Goal: Information Seeking & Learning: Understand process/instructions

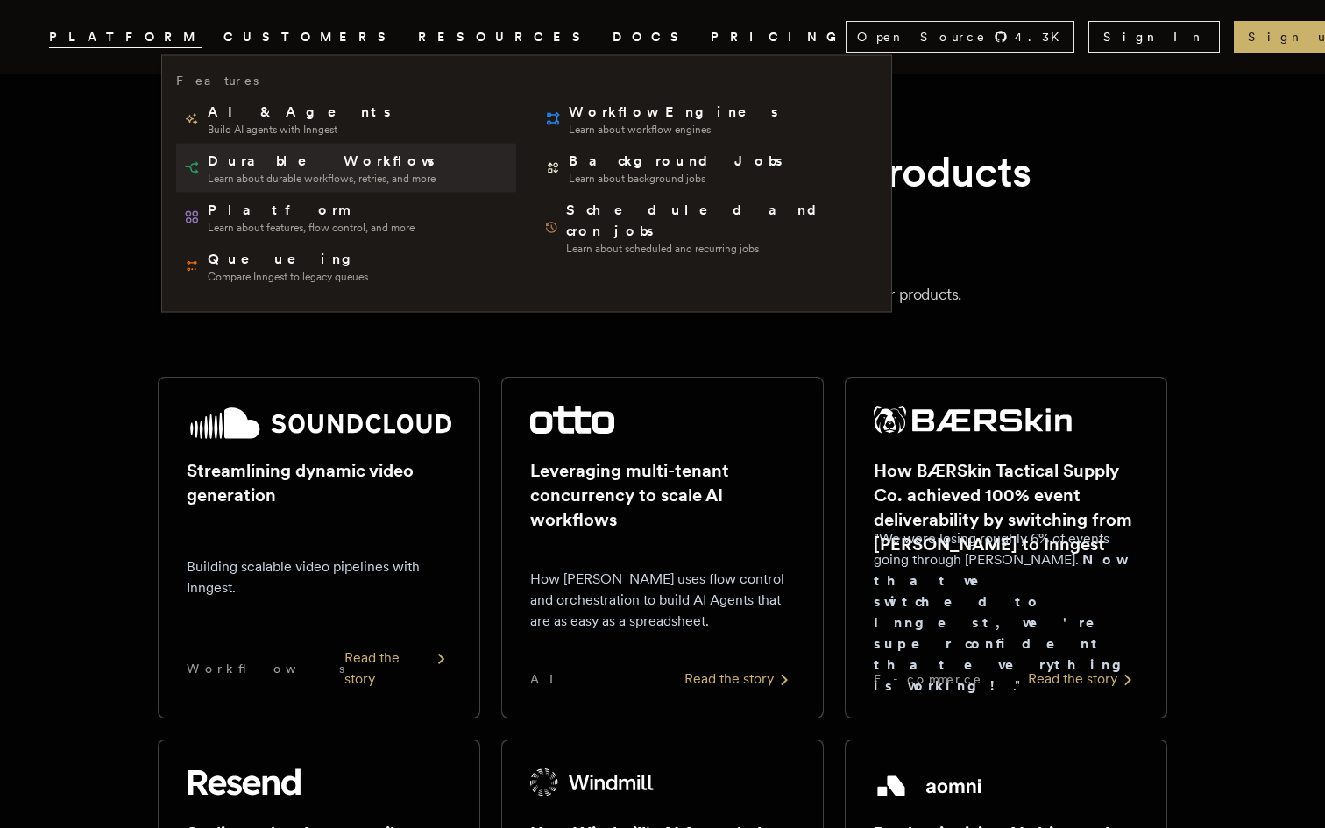
click at [230, 164] on span "Durable Workflows" at bounding box center [323, 161] width 230 height 21
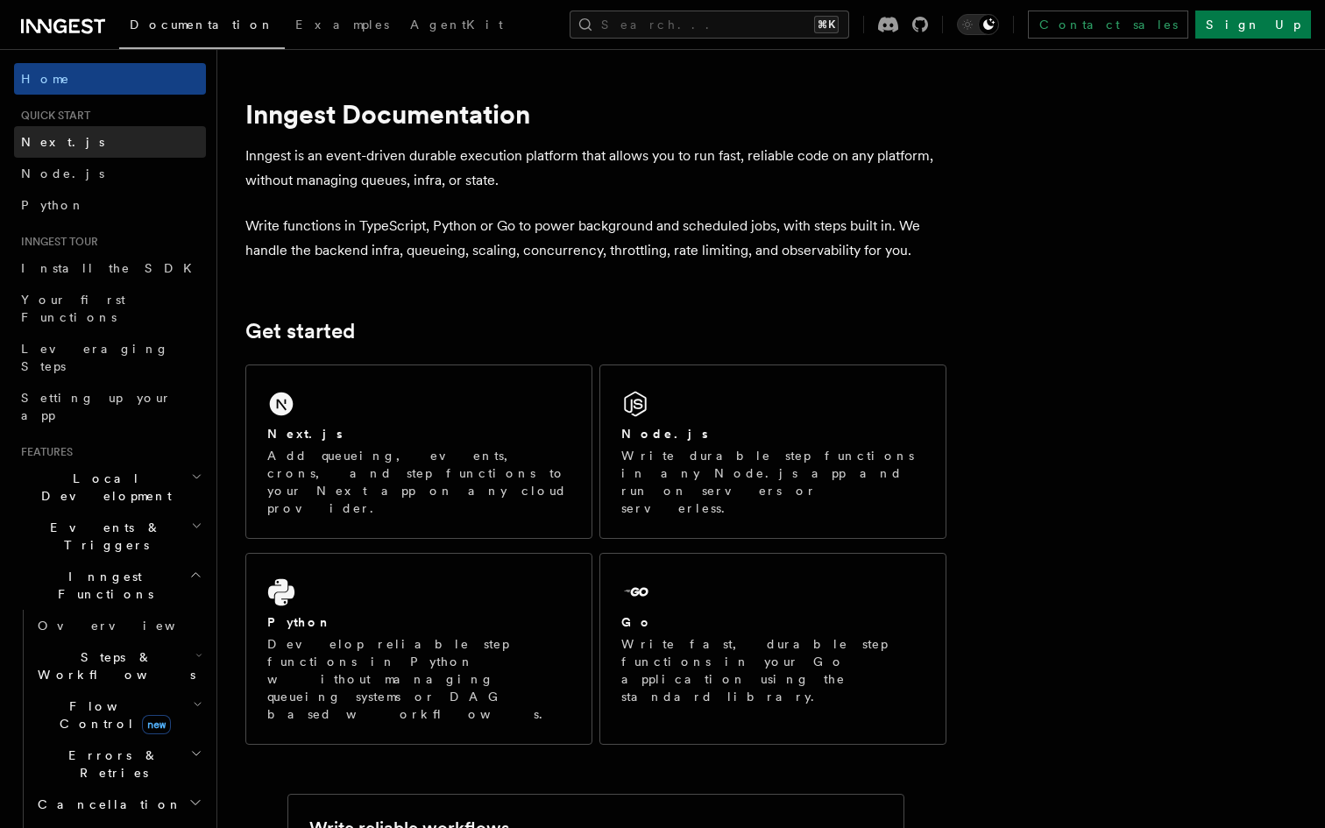
click at [112, 145] on link "Next.js" at bounding box center [110, 142] width 192 height 32
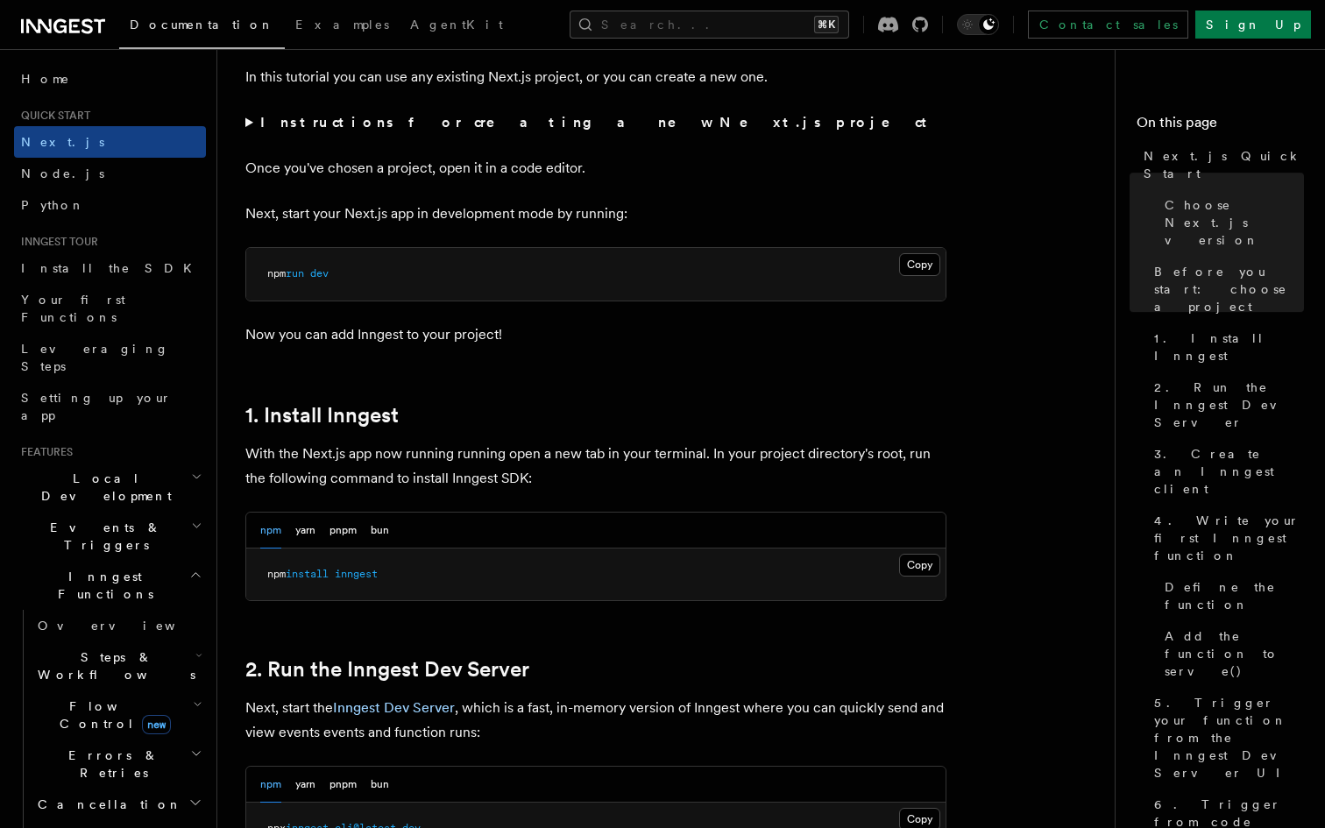
scroll to position [699, 0]
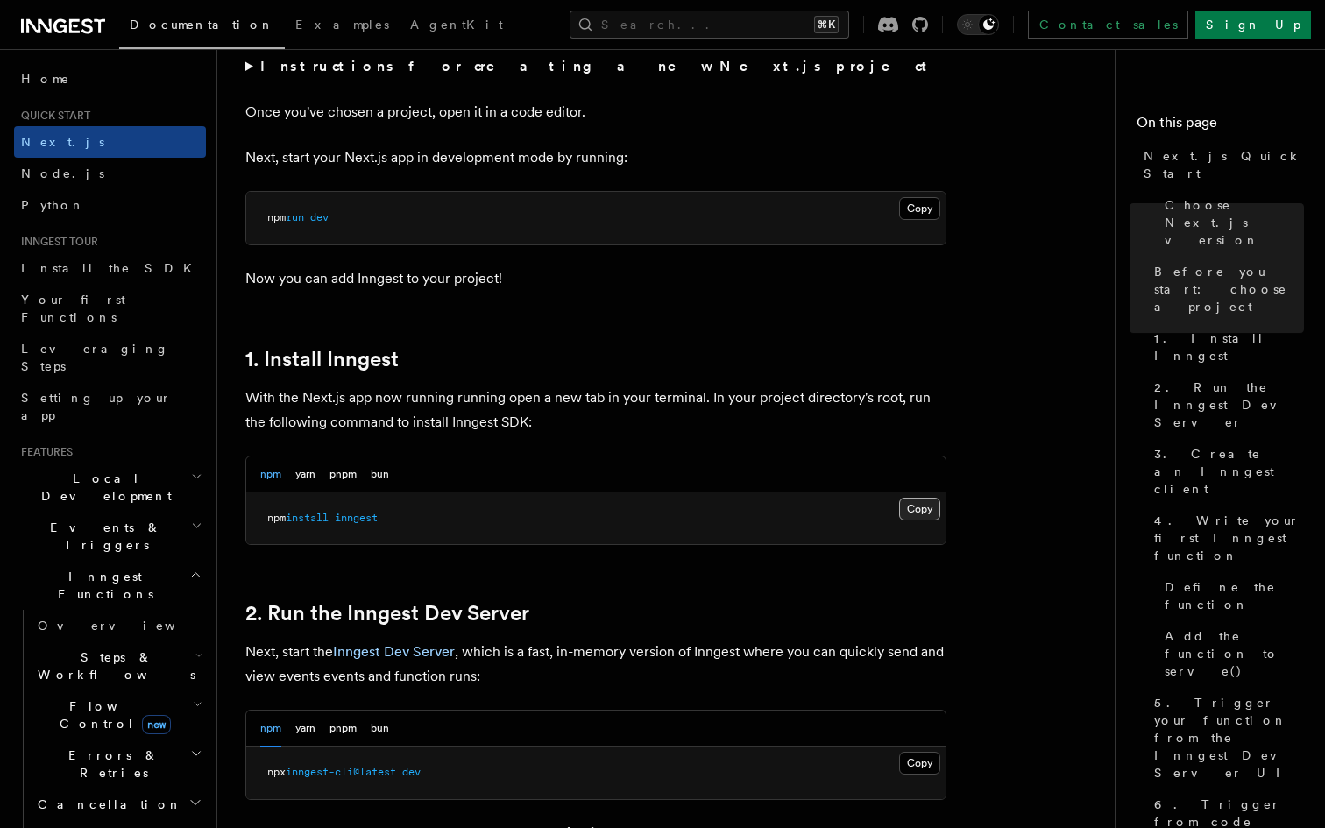
click at [922, 511] on button "Copy Copied" at bounding box center [919, 509] width 41 height 23
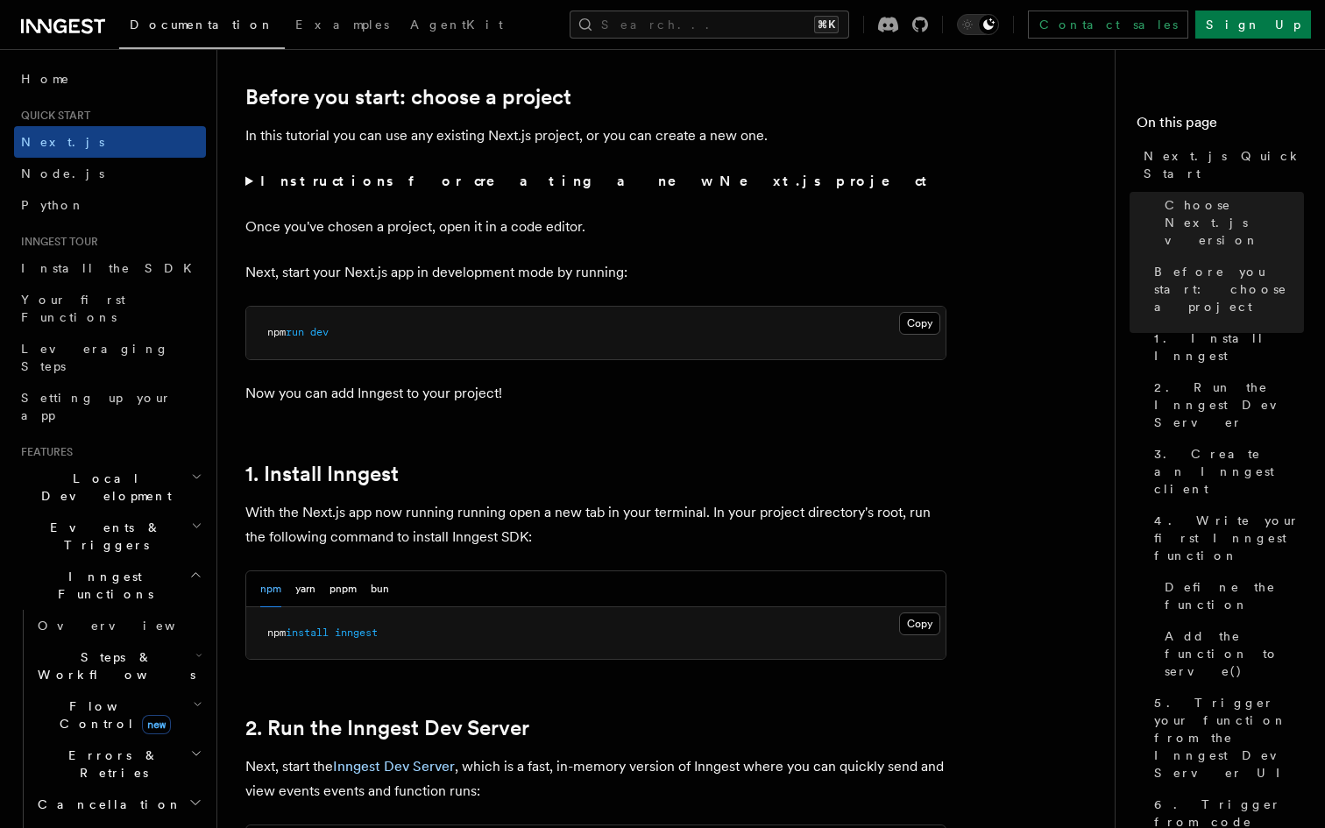
scroll to position [593, 0]
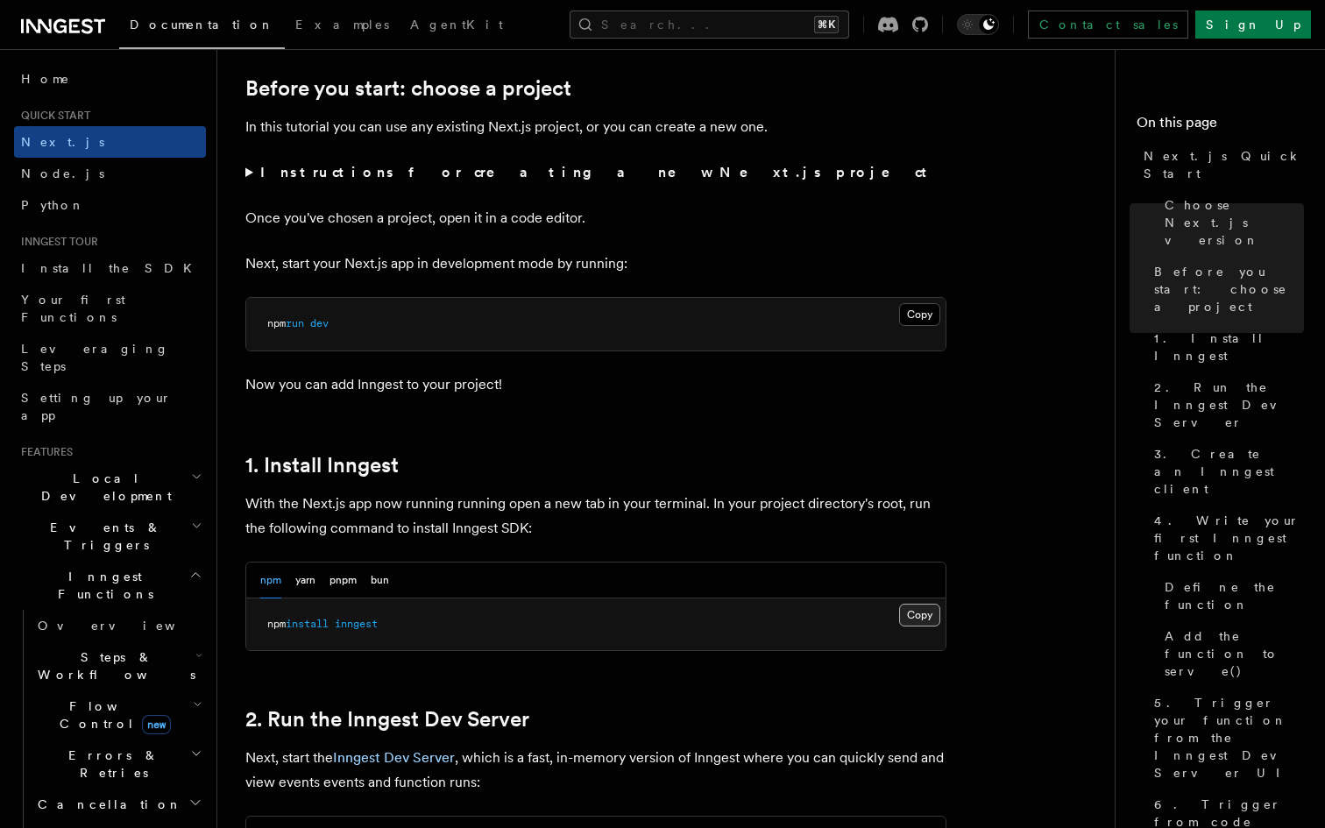
click at [911, 615] on button "Copy Copied" at bounding box center [919, 615] width 41 height 23
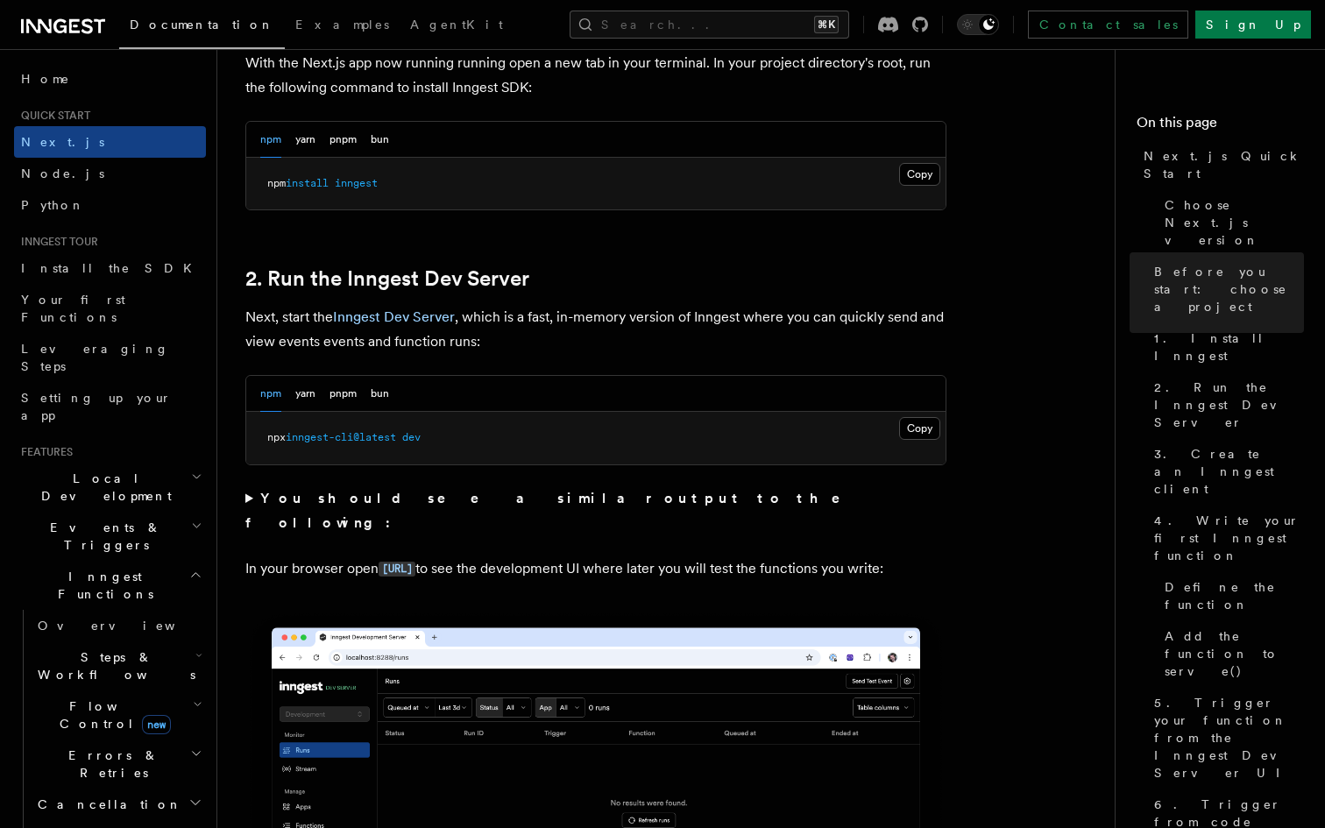
scroll to position [1043, 0]
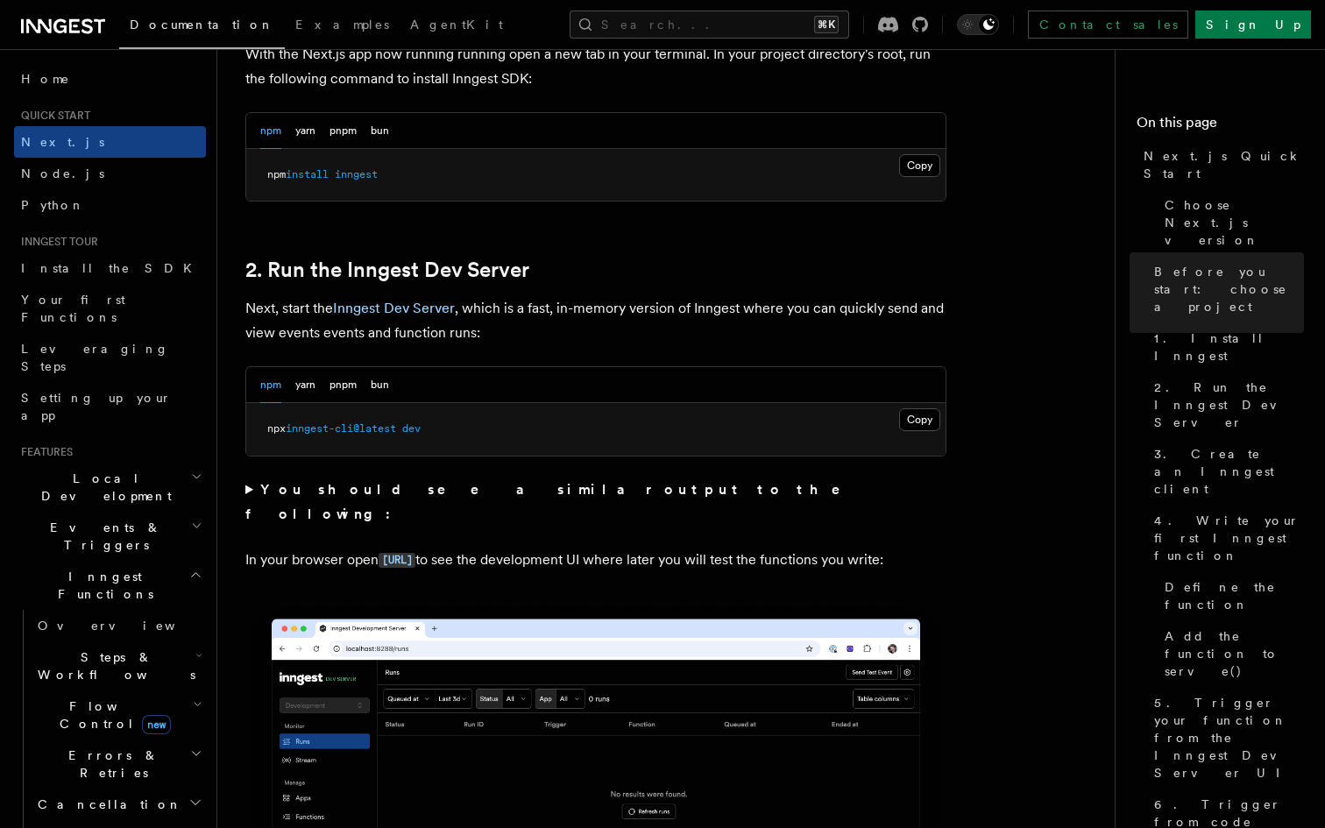
click at [389, 484] on strong "You should see a similar output to the following:" at bounding box center [555, 501] width 620 height 41
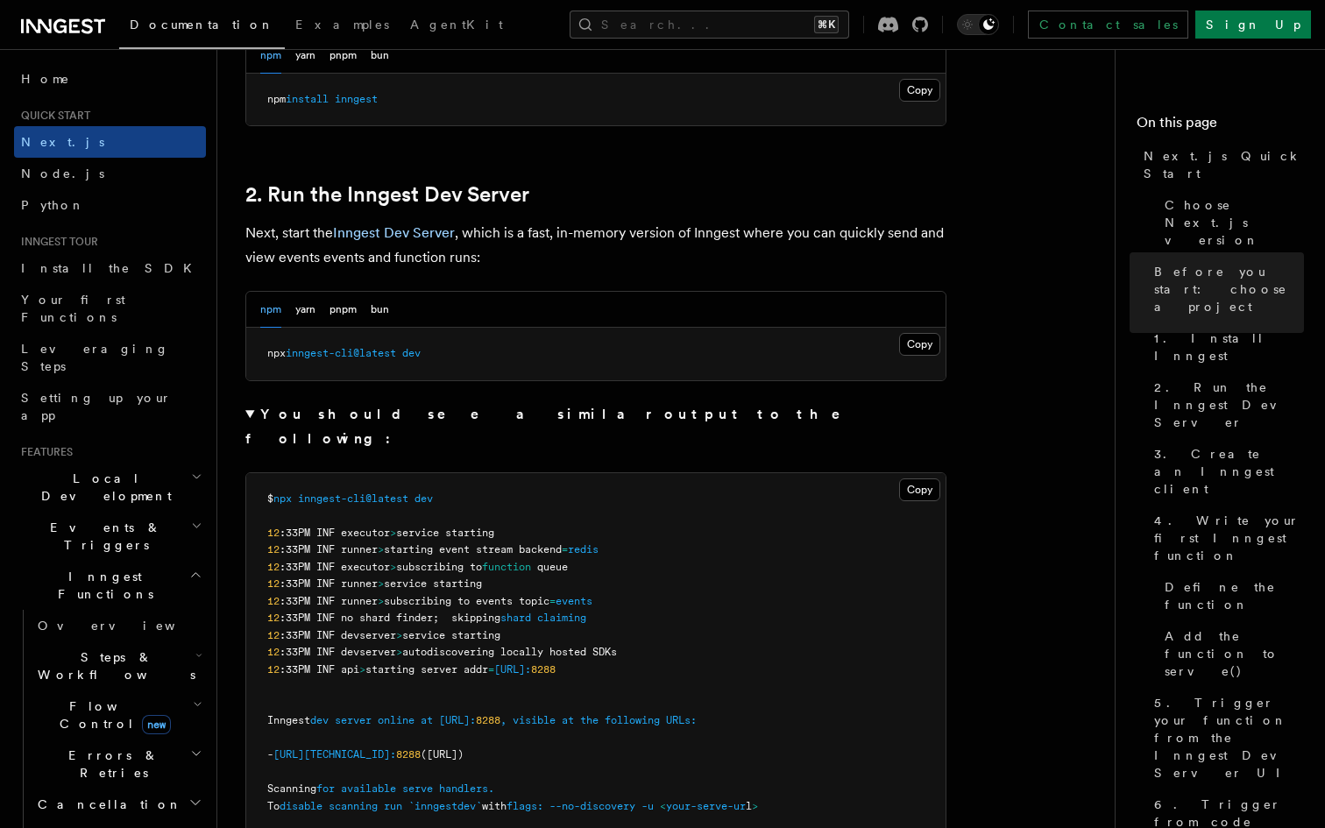
scroll to position [1118, 0]
click at [263, 418] on strong "You should see a similar output to the following:" at bounding box center [555, 426] width 620 height 41
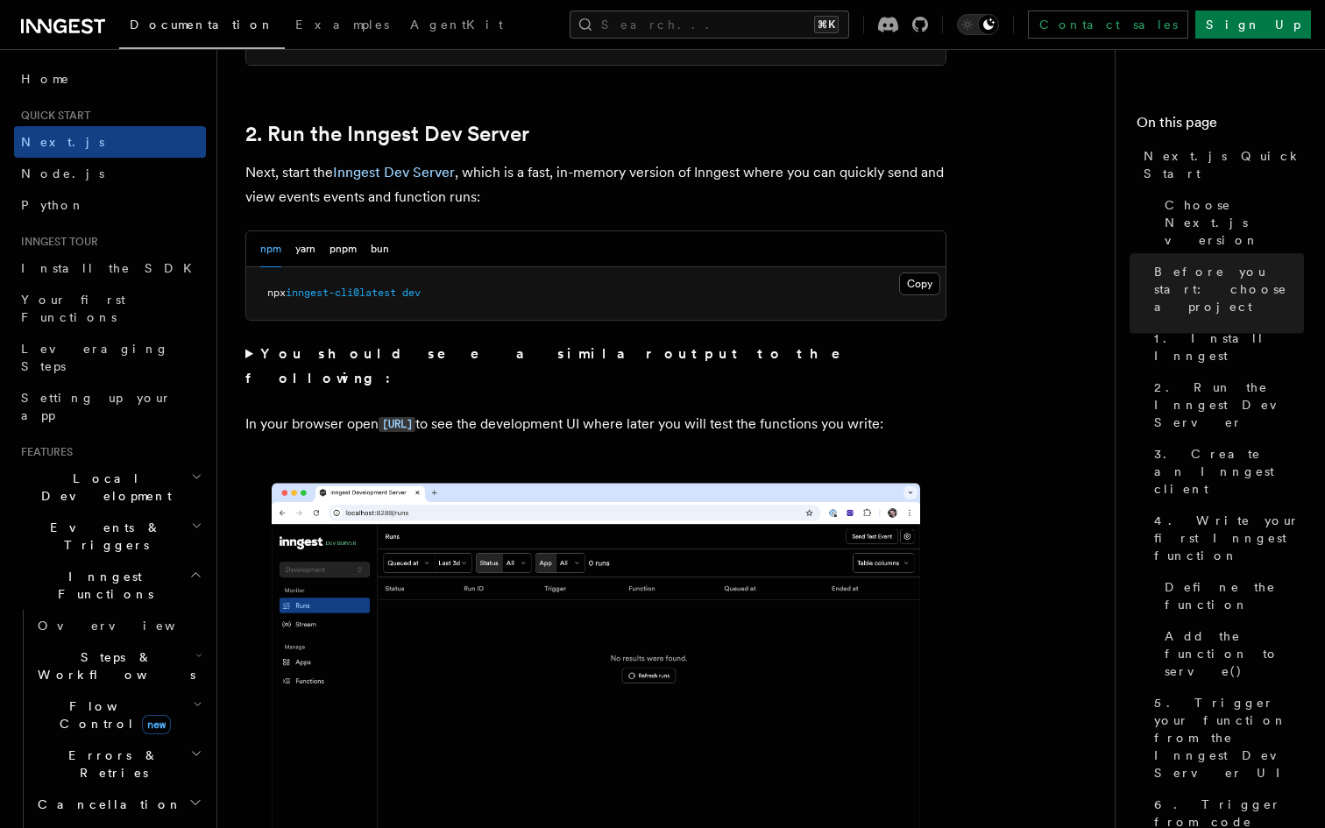
scroll to position [1180, 0]
click at [923, 283] on button "Copy Copied" at bounding box center [919, 283] width 41 height 23
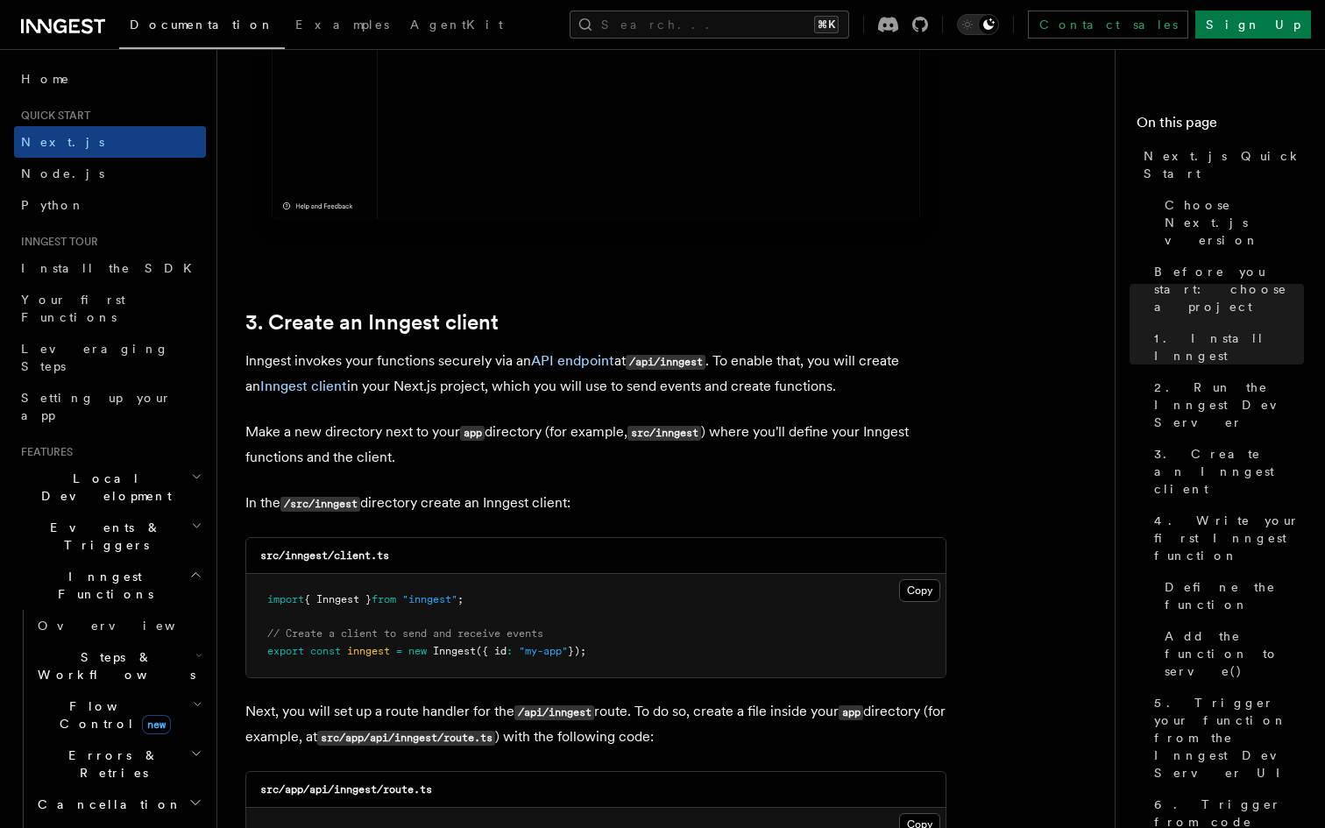
scroll to position [1851, 0]
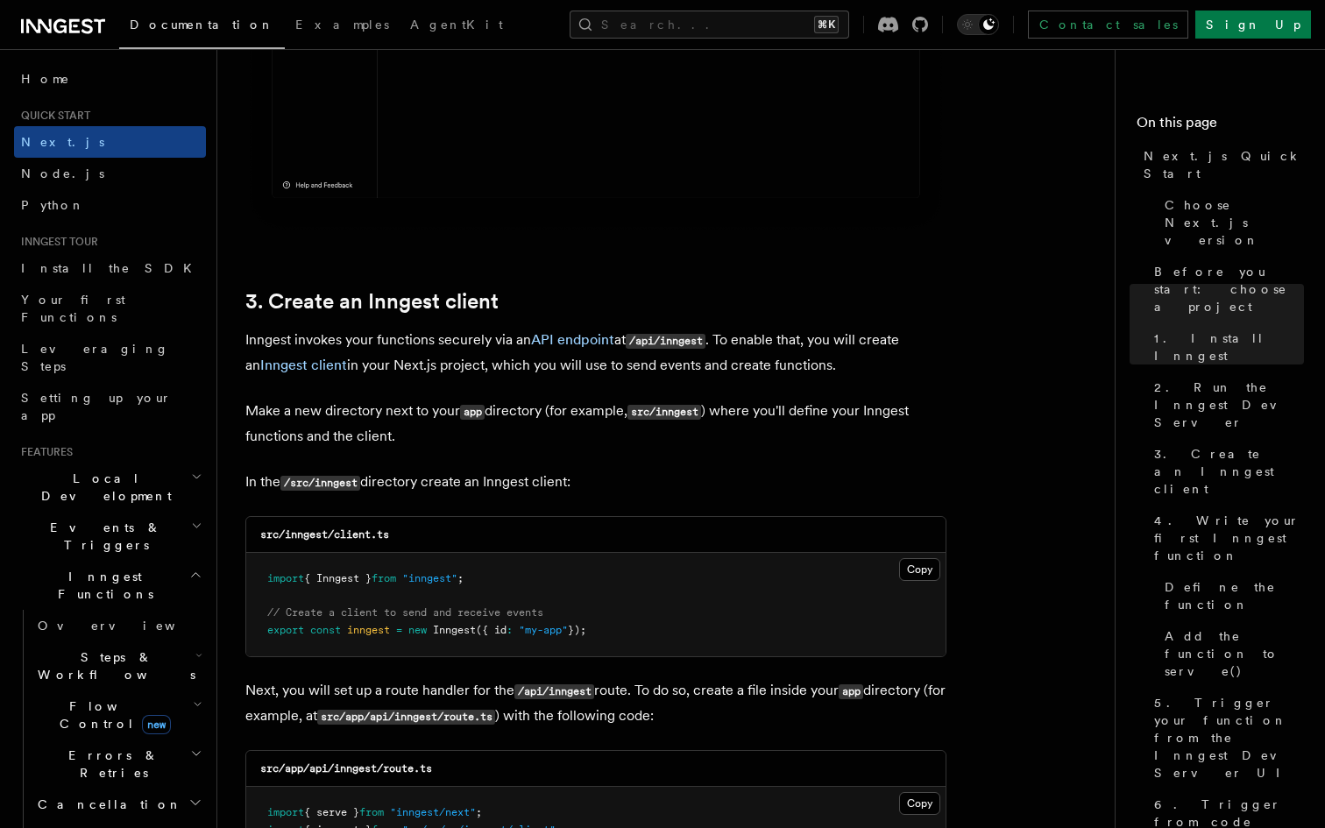
drag, startPoint x: 627, startPoint y: 640, endPoint x: 229, endPoint y: 585, distance: 401.5
copy code "import { Inngest } from "inngest" ; // Create a client to send and receive even…"
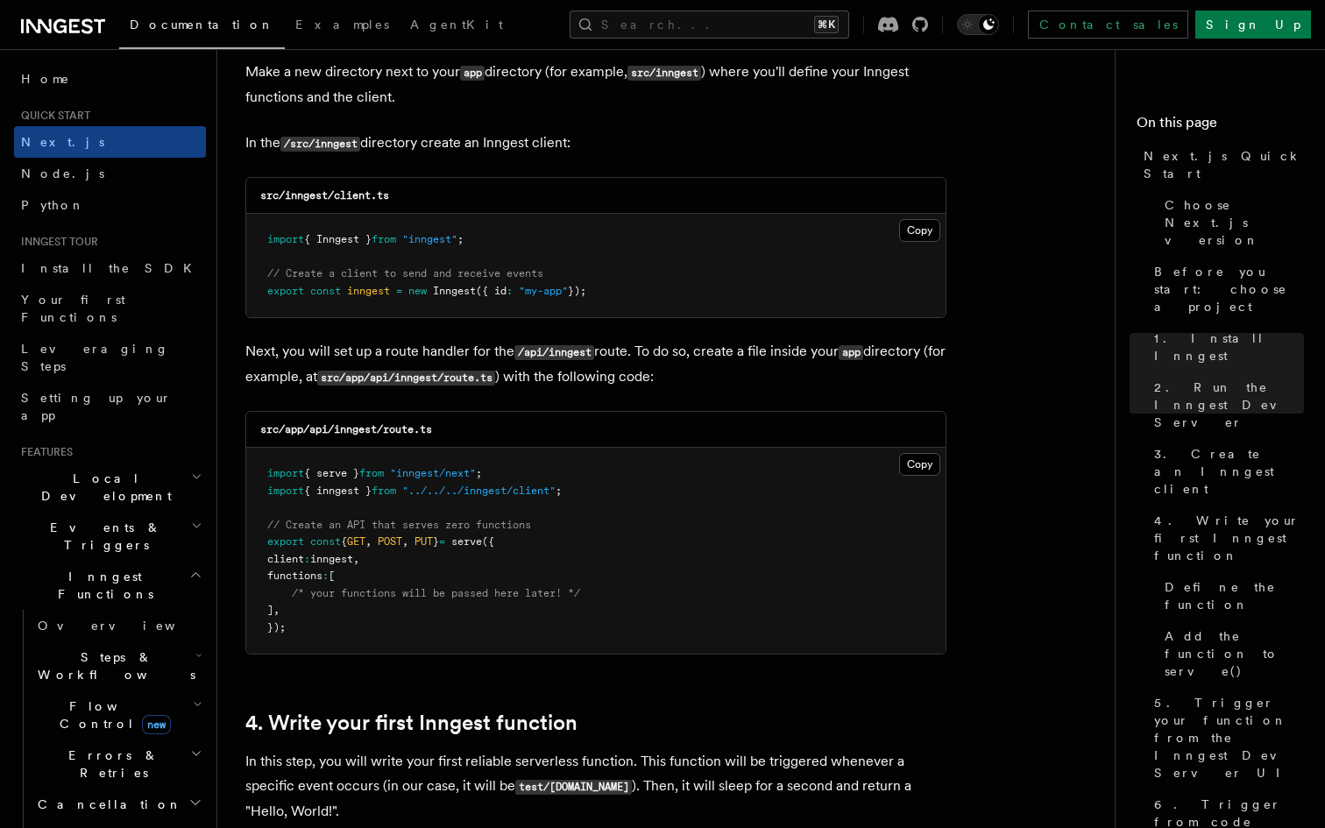
scroll to position [2191, 0]
click at [932, 467] on button "Copy Copied" at bounding box center [919, 463] width 41 height 23
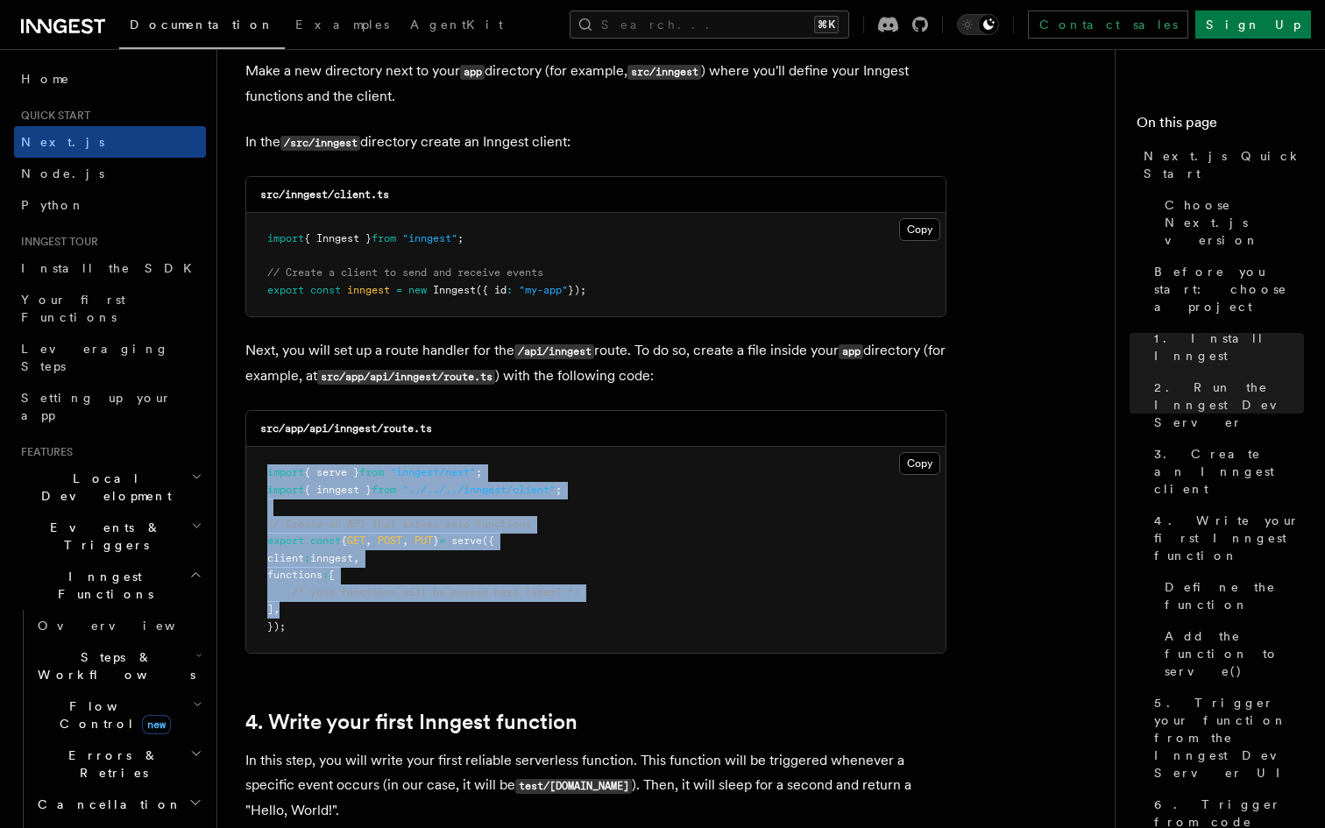
drag, startPoint x: 469, startPoint y: 616, endPoint x: 252, endPoint y: 457, distance: 268.3
click at [252, 457] on pre "import { serve } from "inngest/next" ; import { inngest } from "../../../innges…" at bounding box center [595, 550] width 699 height 206
copy code "import { serve } from "inngest/next" ; import { inngest } from "../../../innges…"
click at [924, 471] on button "Copy Copied" at bounding box center [919, 463] width 41 height 23
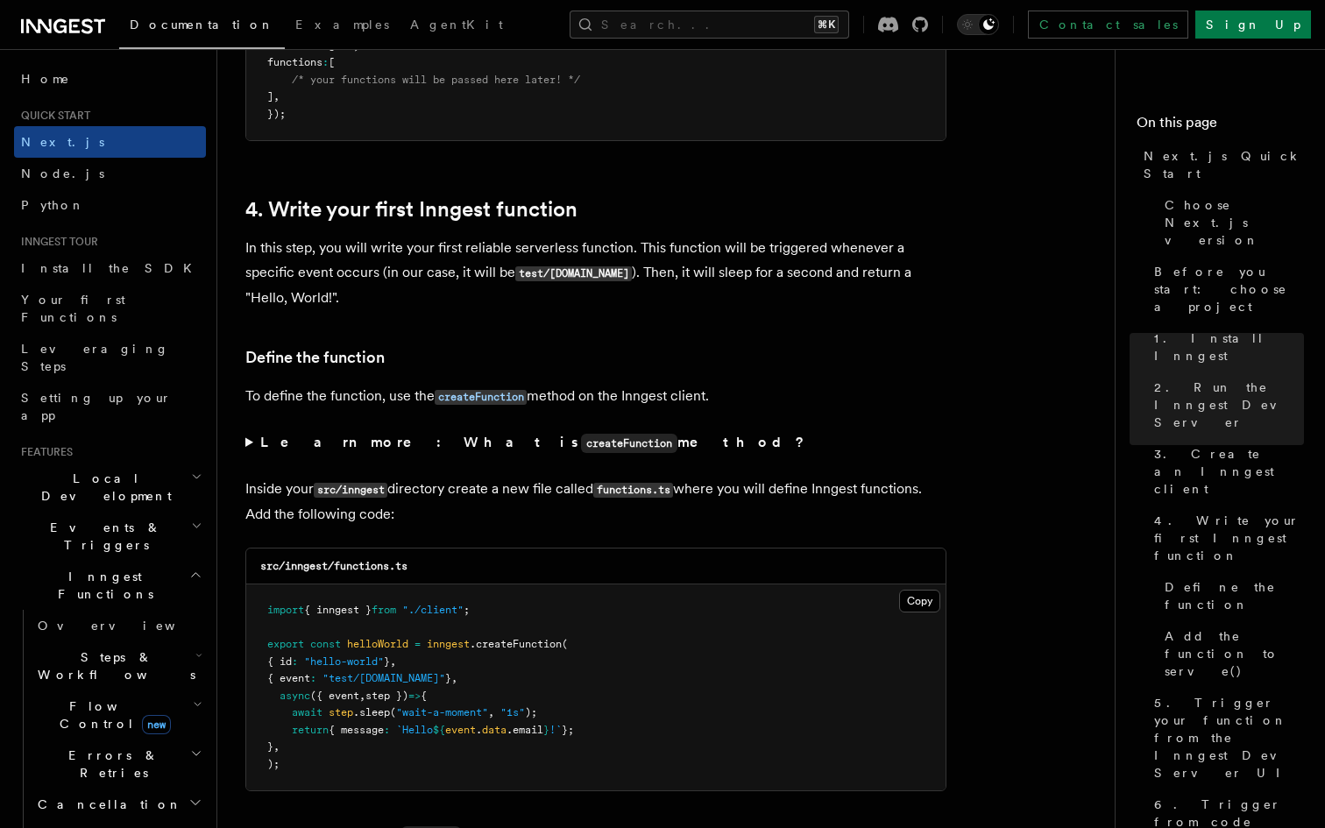
scroll to position [2705, 0]
click at [322, 449] on strong "Learn more: What is createFunction method?" at bounding box center [534, 440] width 548 height 17
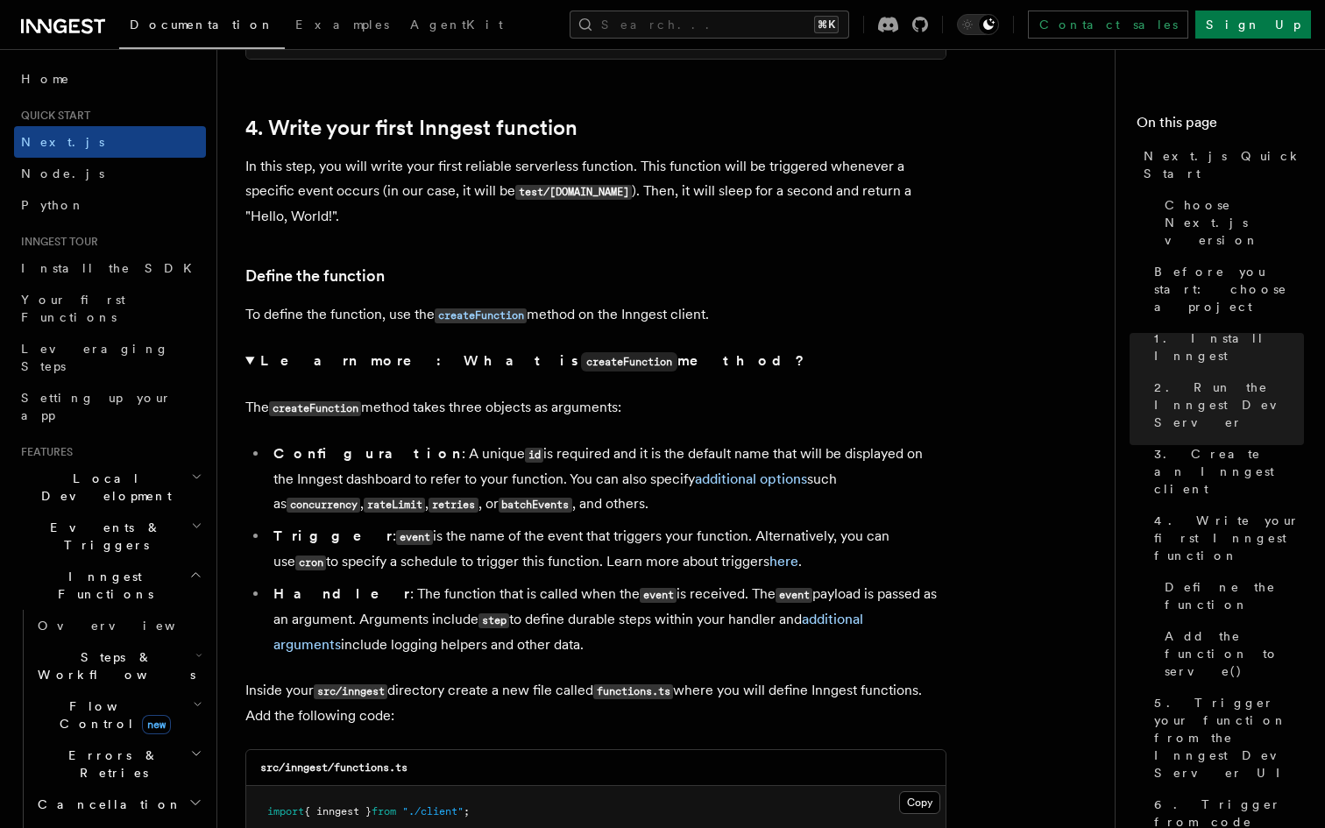
scroll to position [2788, 0]
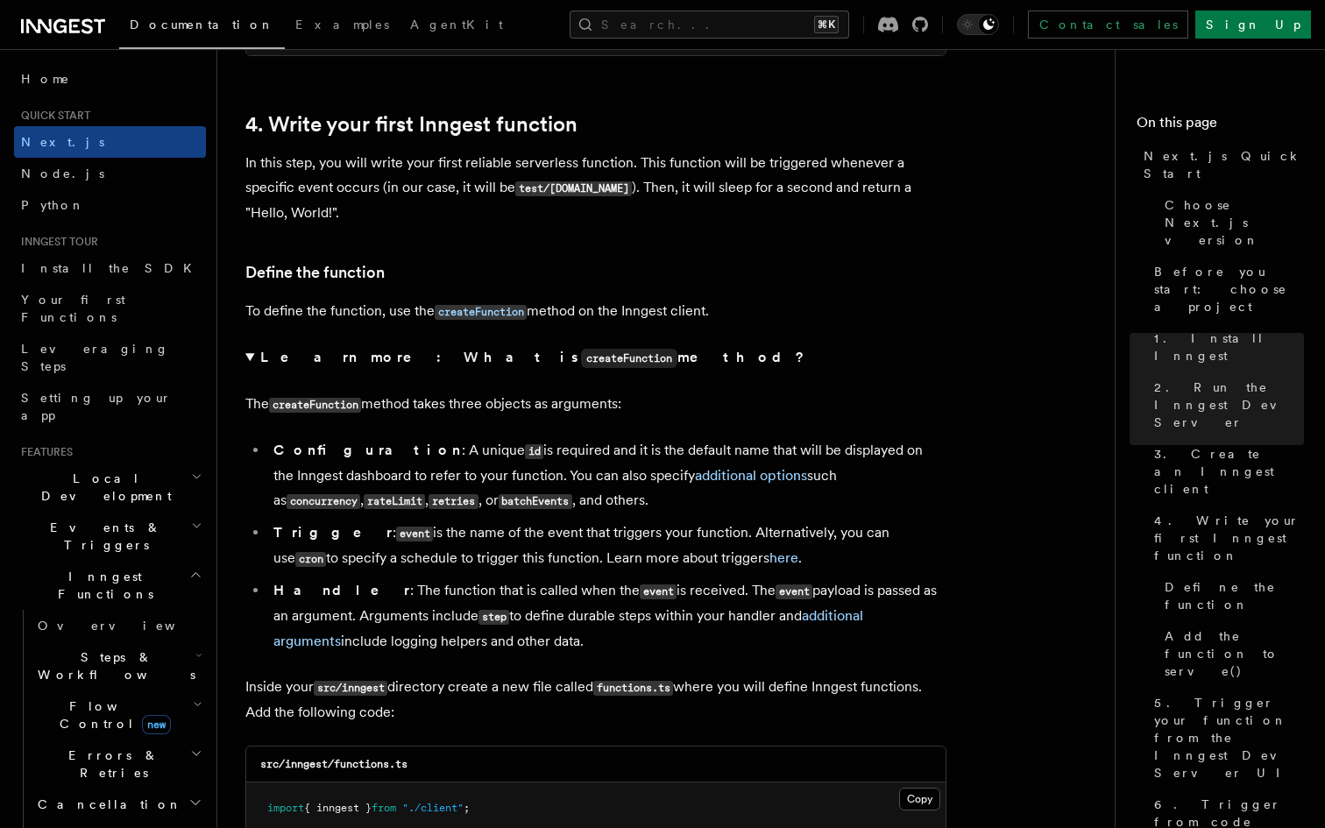
click at [292, 365] on strong "Learn more: What is createFunction method?" at bounding box center [534, 357] width 548 height 17
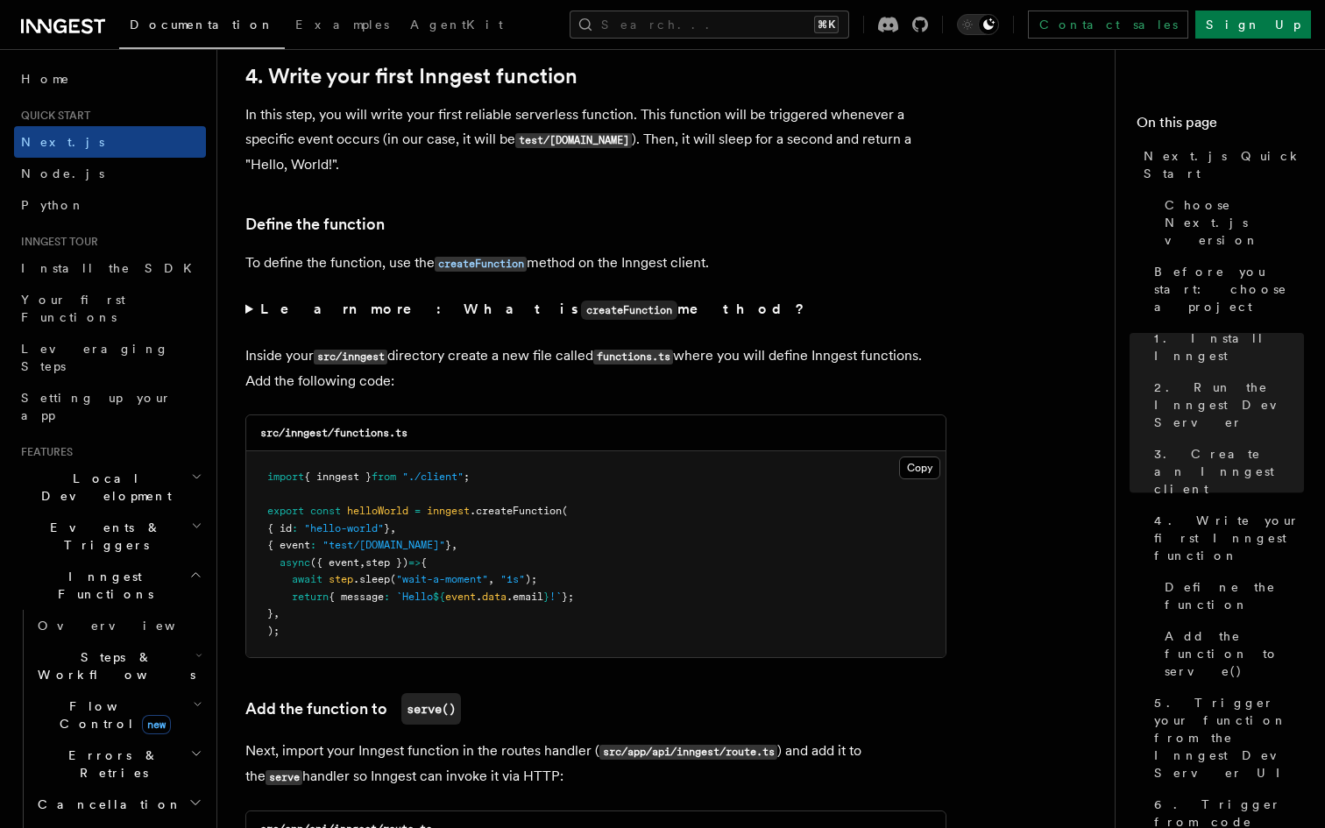
scroll to position [2893, 0]
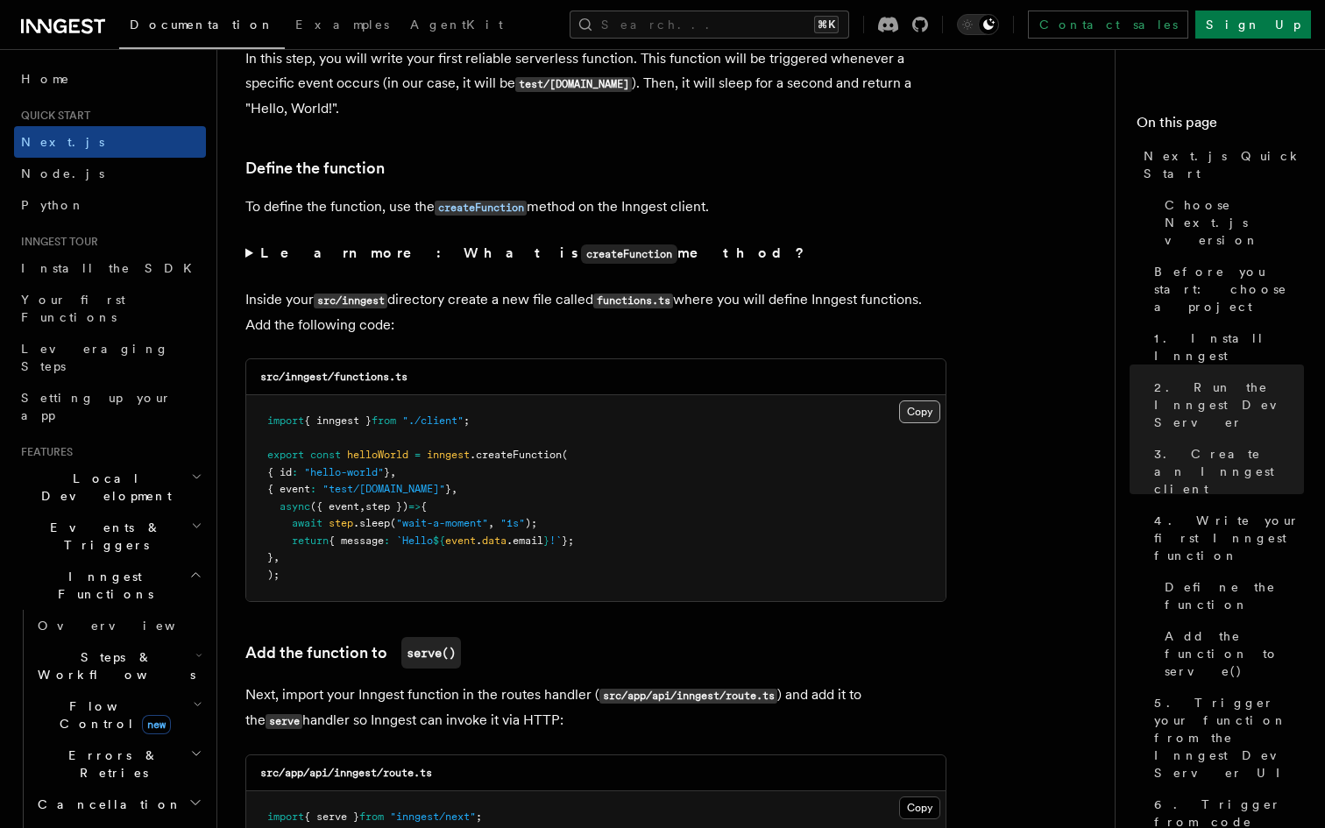
click at [920, 414] on button "Copy Copied" at bounding box center [919, 411] width 41 height 23
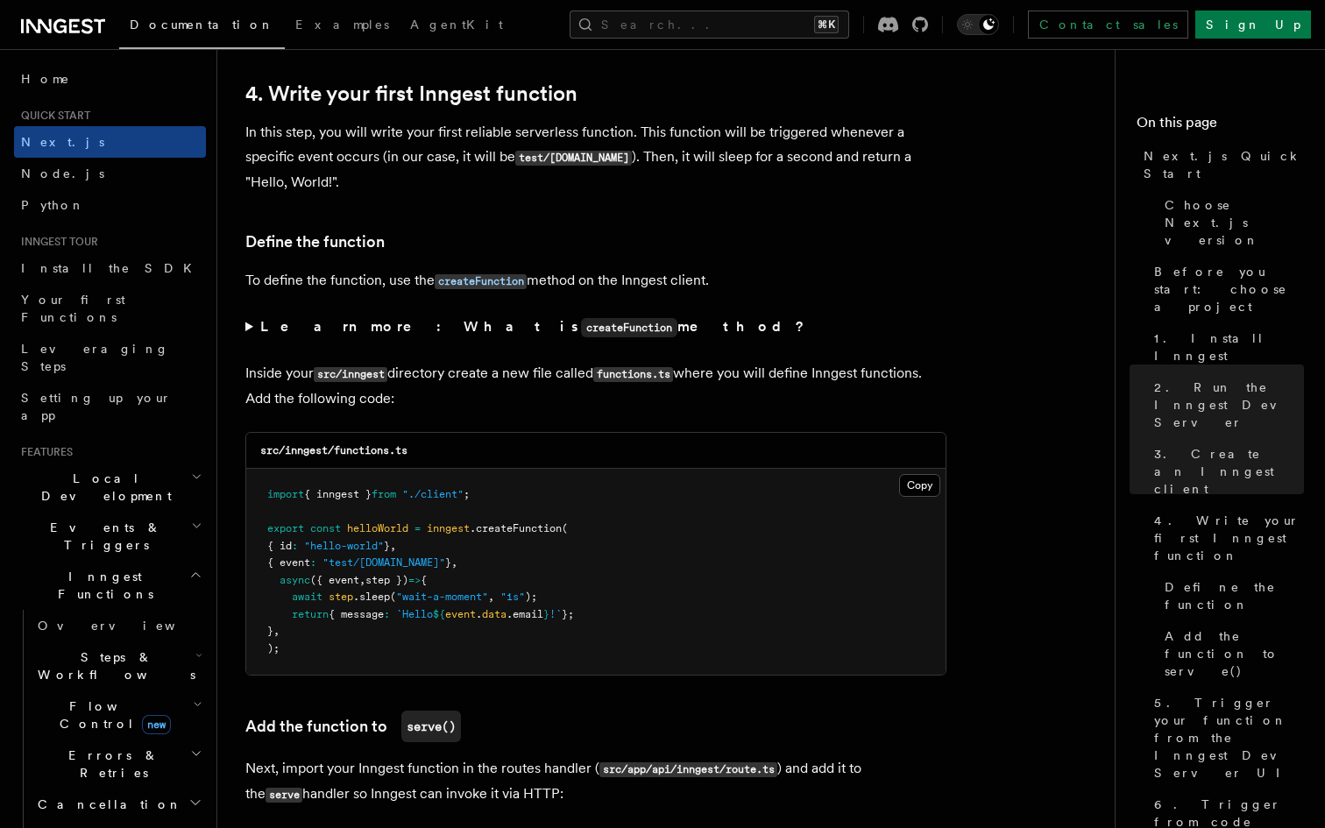
scroll to position [2766, 0]
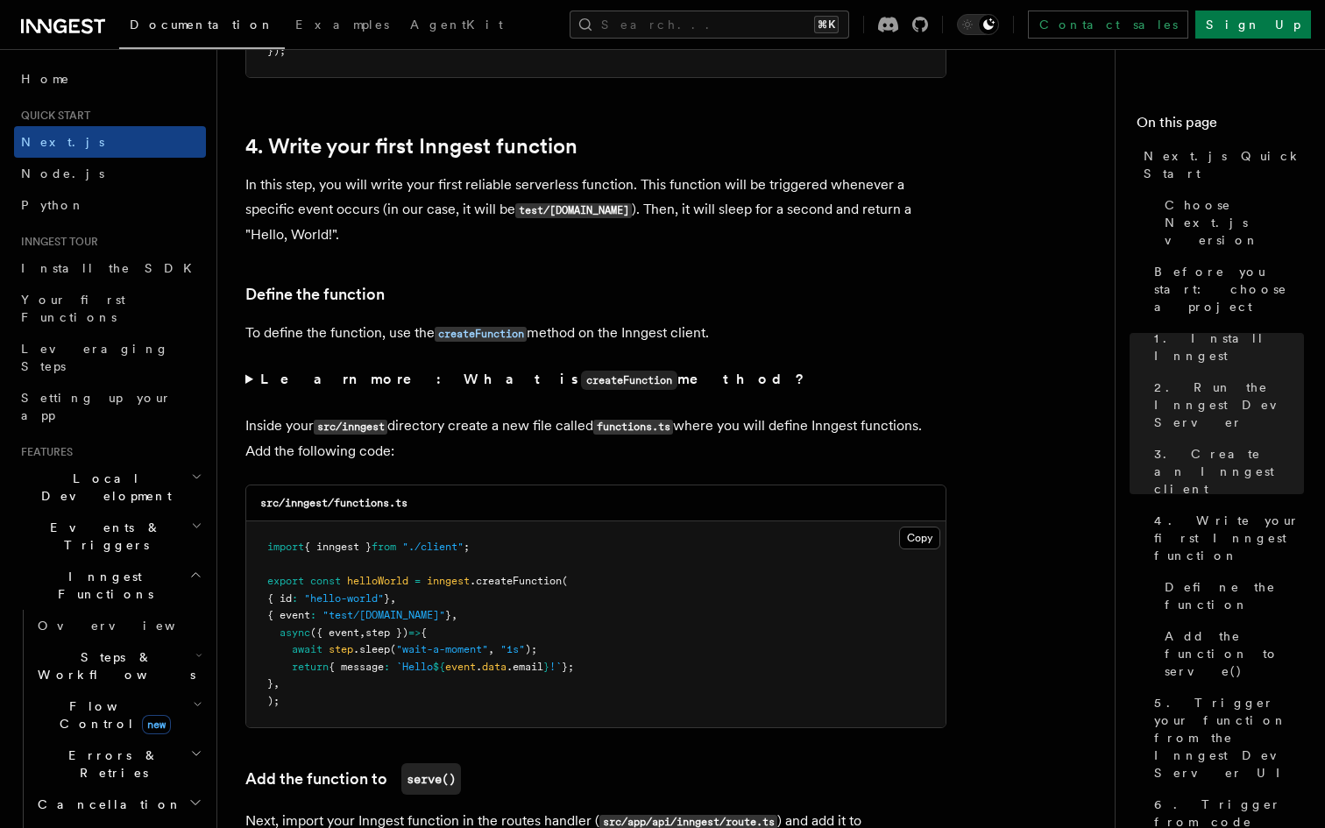
click at [339, 386] on strong "Learn more: What is createFunction method?" at bounding box center [534, 379] width 548 height 17
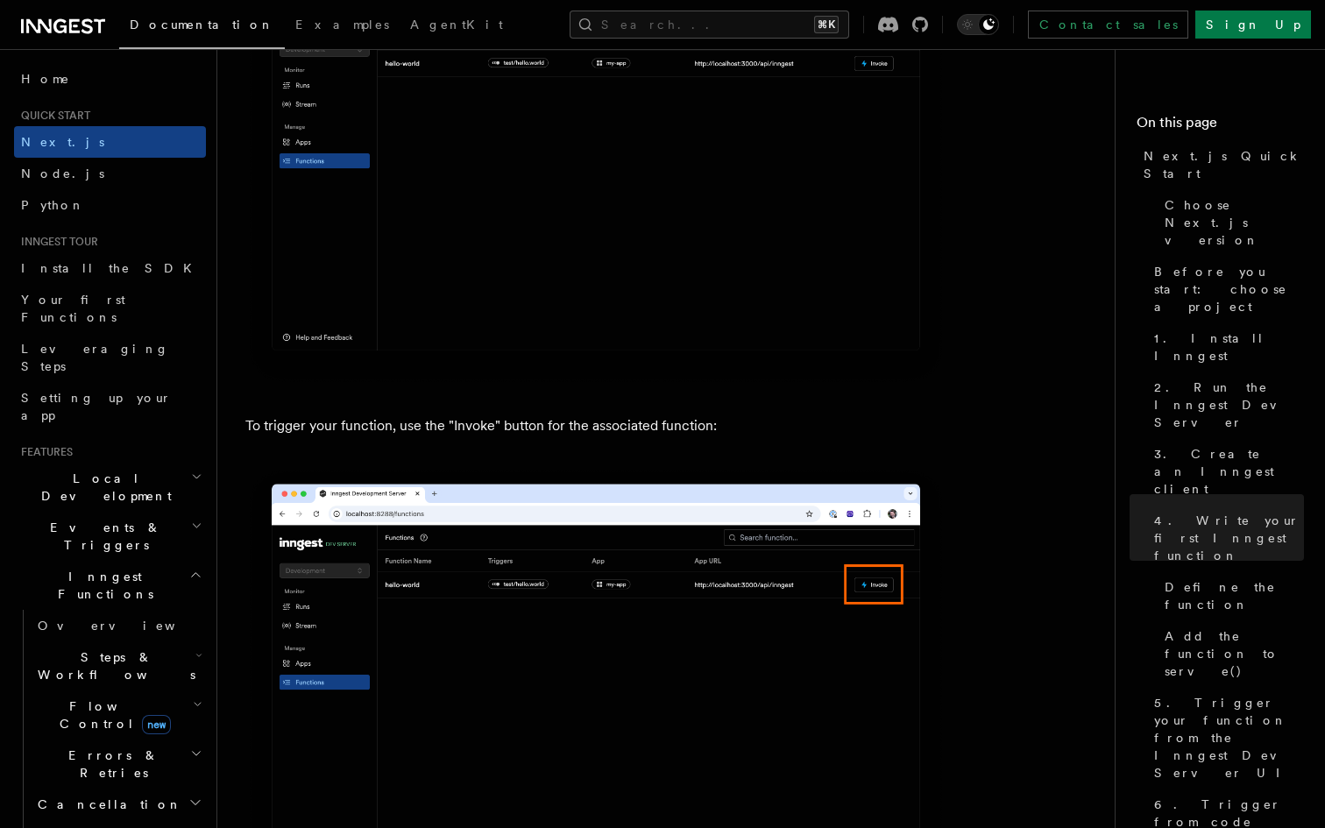
scroll to position [4694, 0]
